Goal: Check status: Check status

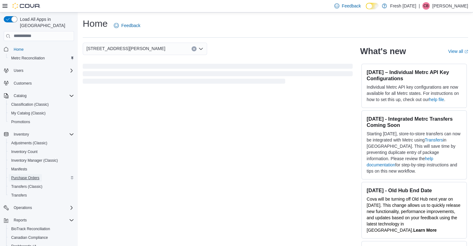
click at [29, 175] on span "Purchase Orders" at bounding box center [25, 177] width 28 height 5
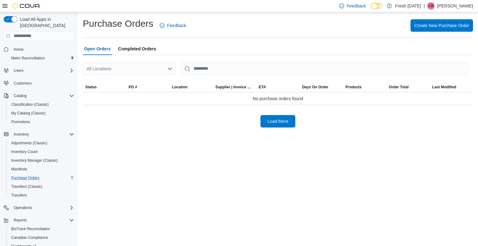
click at [124, 68] on div "All Locations" at bounding box center [129, 69] width 93 height 12
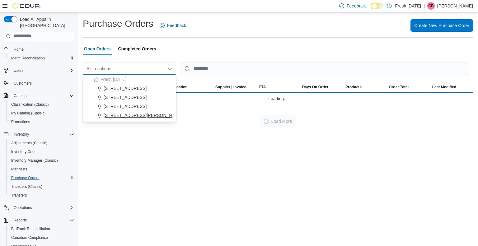
click at [126, 115] on span "[STREET_ADDRESS][PERSON_NAME]" at bounding box center [143, 115] width 79 height 6
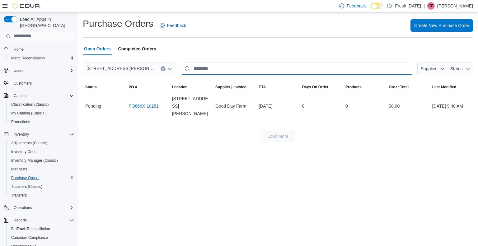
click at [212, 68] on input "This is a search bar. After typing your query, hit enter to filter the results …" at bounding box center [296, 69] width 231 height 12
type input "*"
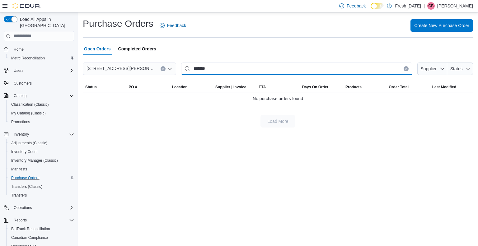
drag, startPoint x: 212, startPoint y: 69, endPoint x: 170, endPoint y: 76, distance: 42.7
click at [170, 76] on div "240 E. Linwood Blvd. ******* Supplier Status Sorting This table contains 0 rows…" at bounding box center [278, 84] width 390 height 43
type input "*"
type input "*****"
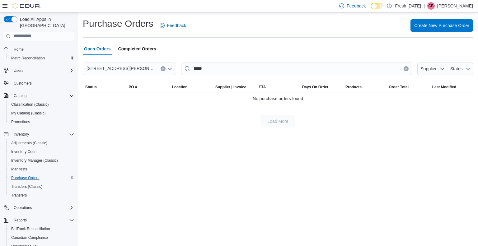
click at [148, 50] on span "Completed Orders" at bounding box center [137, 49] width 38 height 12
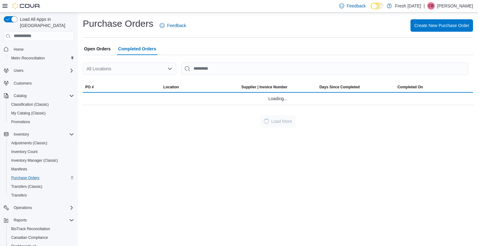
click at [136, 68] on div "All Locations" at bounding box center [129, 69] width 93 height 12
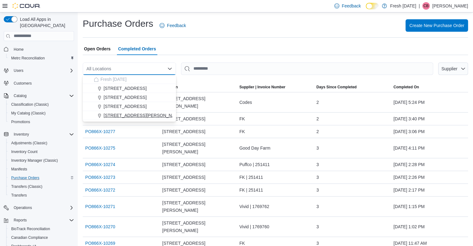
click at [124, 113] on span "[STREET_ADDRESS][PERSON_NAME]" at bounding box center [143, 115] width 79 height 6
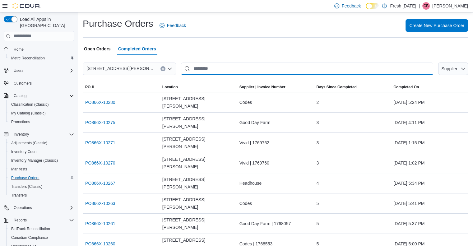
click at [210, 67] on input "This is a search bar. After typing your query, hit enter to filter the results …" at bounding box center [307, 69] width 252 height 12
type input "*****"
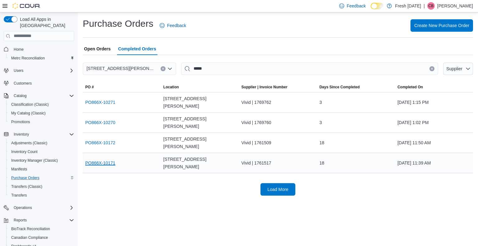
click at [98, 159] on link "PO866X-10171" at bounding box center [100, 162] width 30 height 7
click at [100, 119] on link "PO866X-10270" at bounding box center [100, 122] width 30 height 7
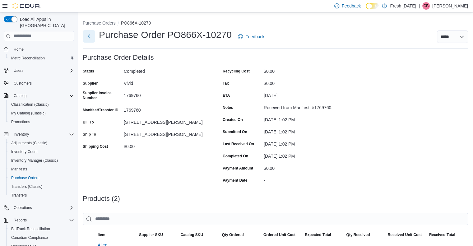
click at [90, 36] on button "Next" at bounding box center [89, 36] width 12 height 12
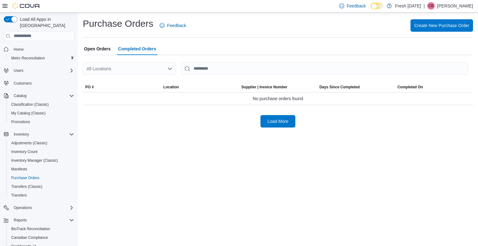
click at [133, 70] on div "All Locations" at bounding box center [129, 69] width 93 height 12
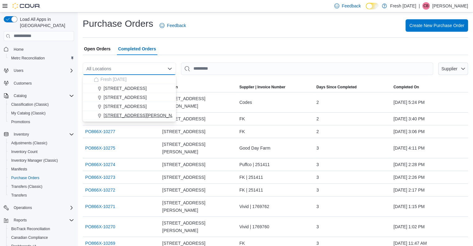
click at [126, 114] on span "[STREET_ADDRESS][PERSON_NAME]" at bounding box center [143, 115] width 79 height 6
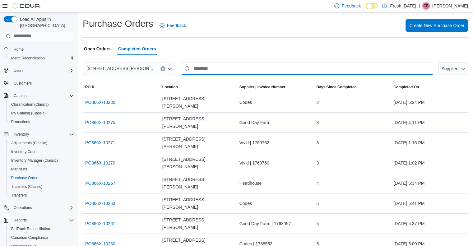
click at [221, 64] on input "This is a search bar. After typing your query, hit enter to filter the results …" at bounding box center [307, 69] width 252 height 12
type input "*****"
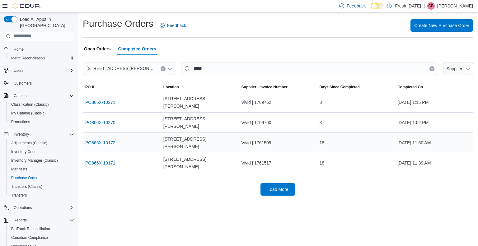
click at [415, 139] on span "July 24, 2025 11:50 AM" at bounding box center [413, 142] width 33 height 7
click at [98, 100] on link "PO866X-10271" at bounding box center [100, 102] width 30 height 7
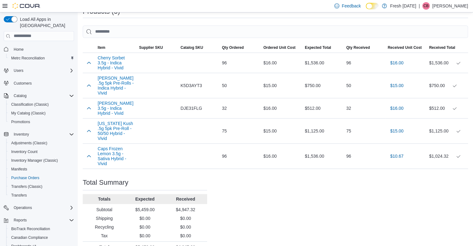
scroll to position [203, 0]
